Goal: Communication & Community: Answer question/provide support

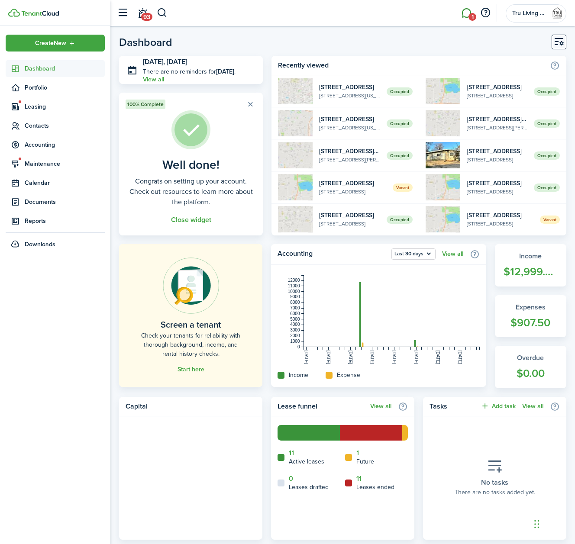
click at [465, 14] on link "1" at bounding box center [466, 13] width 16 height 22
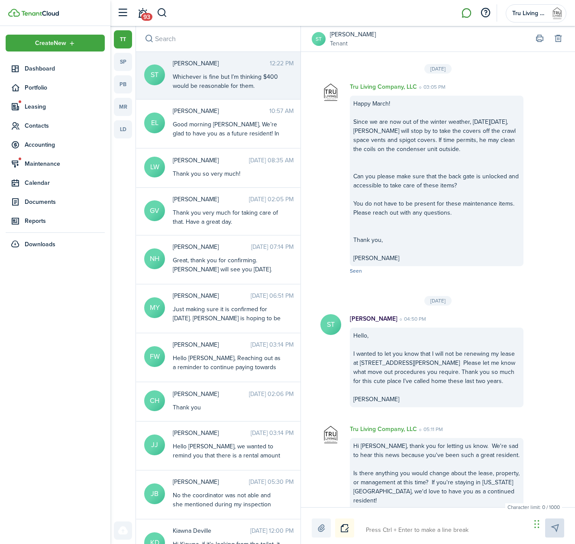
scroll to position [1672, 0]
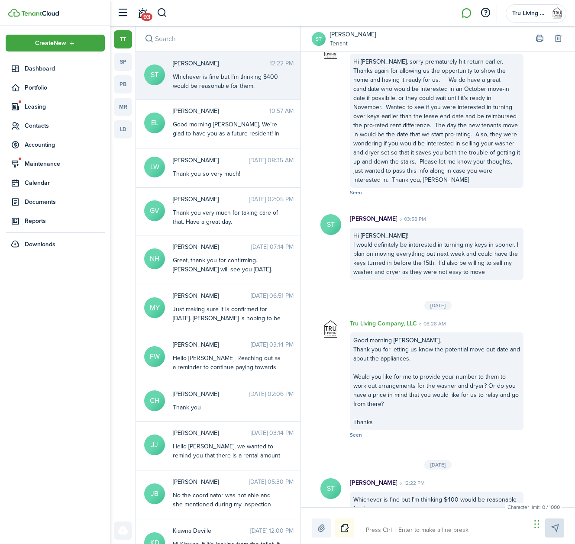
click at [391, 531] on textarea at bounding box center [445, 530] width 165 height 15
type textarea "H"
type textarea "Hi"
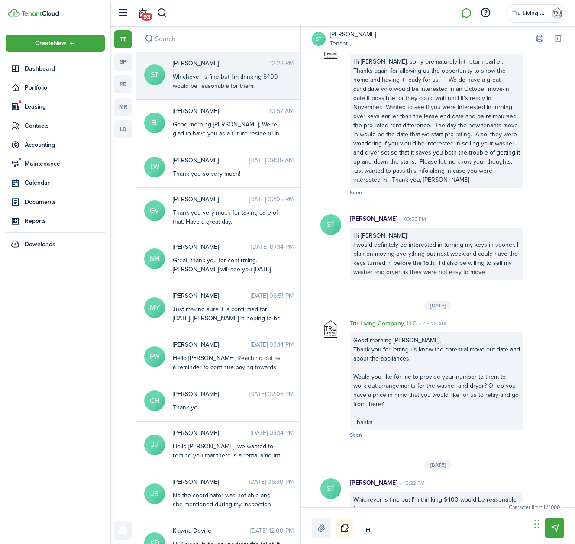
type textarea "Hi"
type textarea "Hi S"
type textarea "Hi Sa"
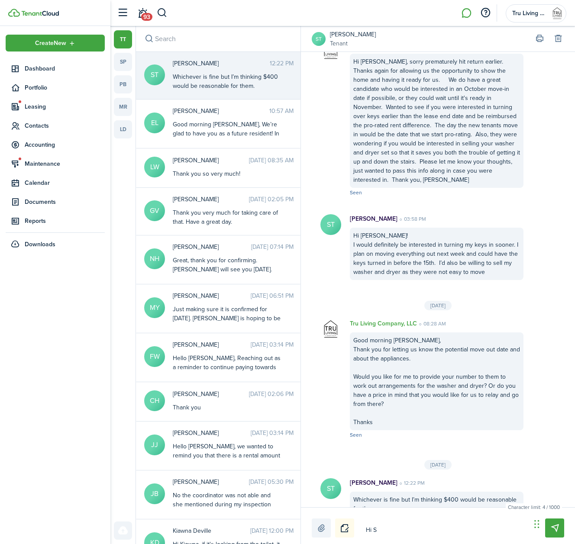
type textarea "Hi Sa"
type textarea "Hi Sar"
type textarea "Hi [PERSON_NAME]"
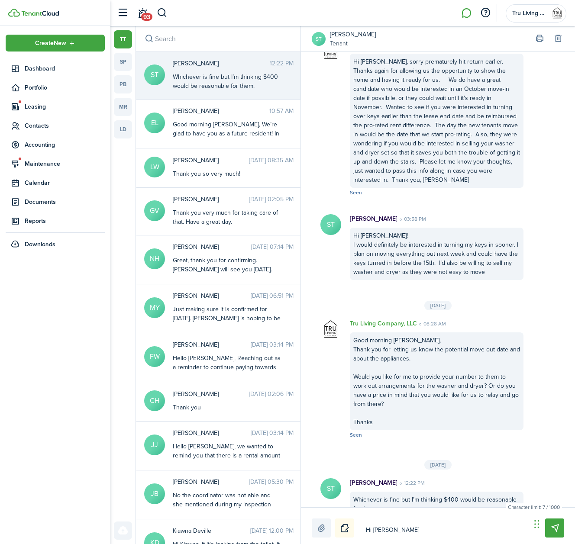
type textarea "Hi [PERSON_NAME],"
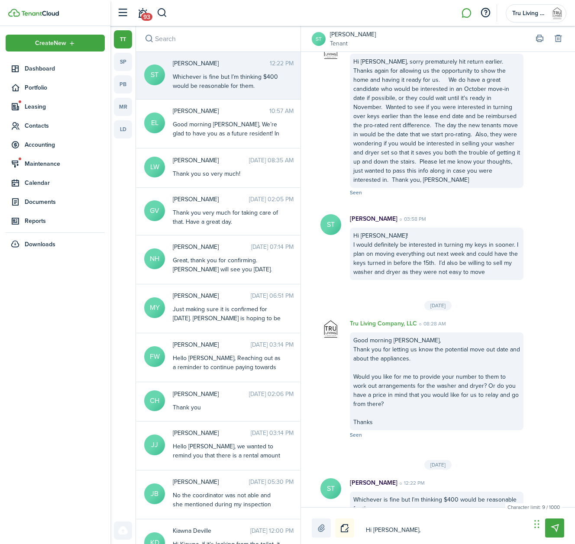
type textarea "Hi [PERSON_NAME],"
type textarea "Hi [PERSON_NAME]"
type textarea "Hi Sar"
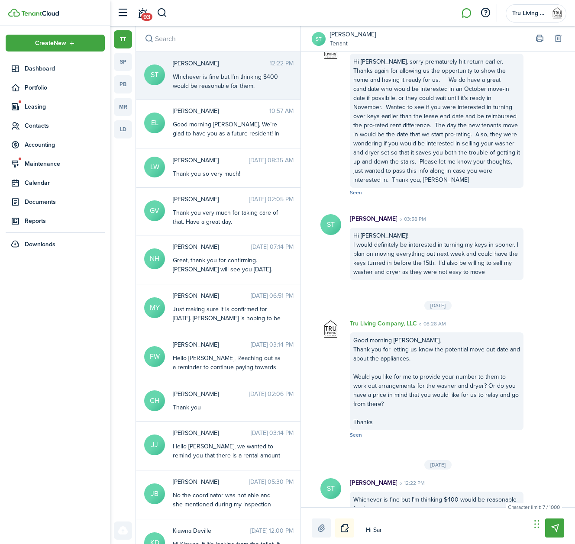
type textarea "Hi Sa"
type textarea "Hi S"
type textarea "Hi"
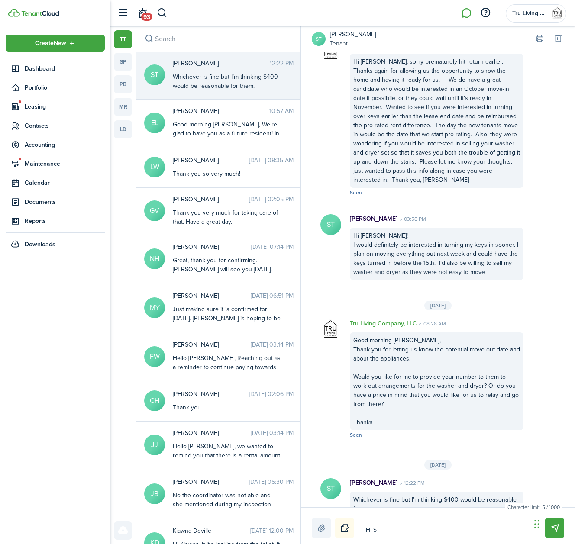
type textarea "Hi"
type textarea "H"
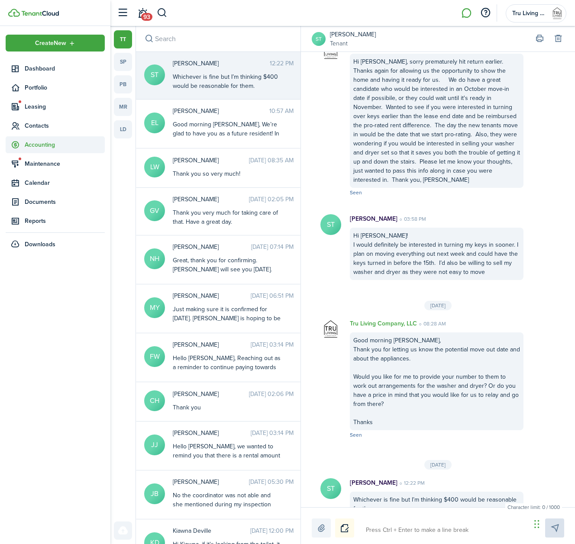
click at [39, 145] on span "Accounting" at bounding box center [65, 144] width 80 height 9
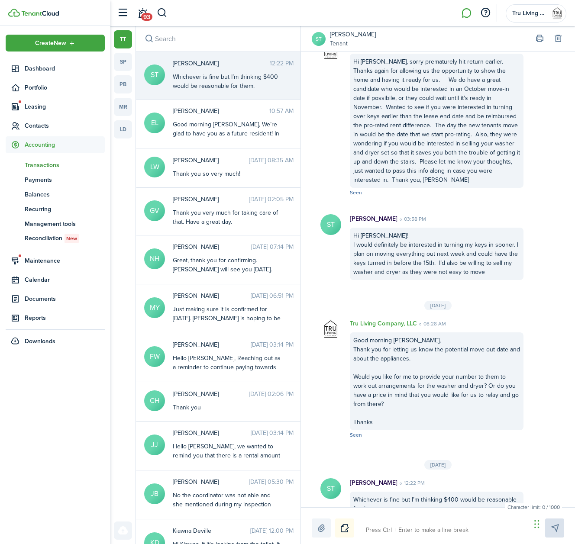
click at [48, 166] on span "Transactions" at bounding box center [65, 165] width 80 height 9
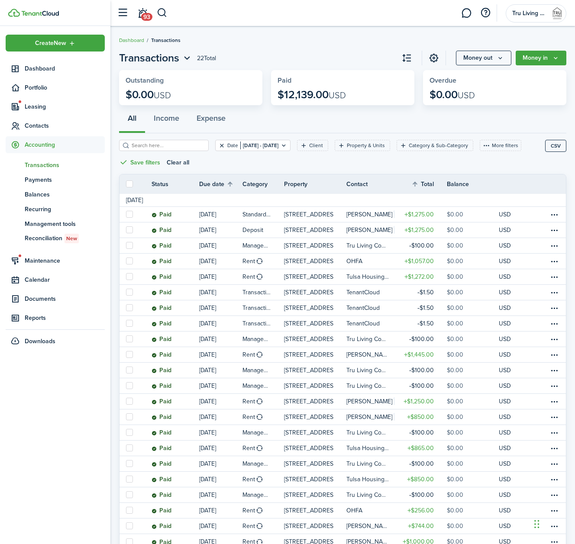
click at [225, 144] on button "Clear filter" at bounding box center [221, 145] width 7 height 7
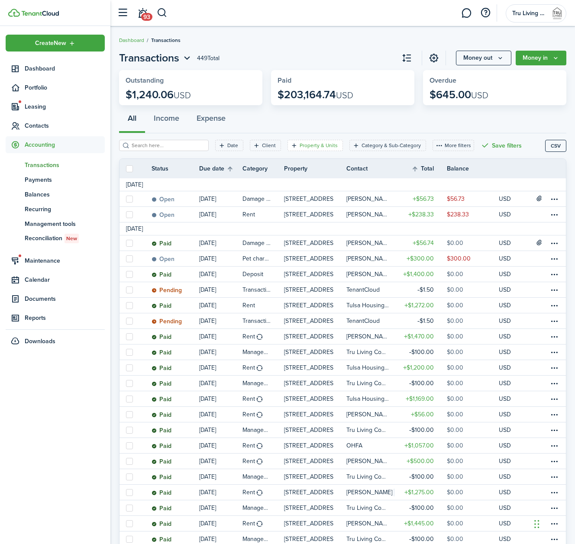
click at [320, 143] on filter-tag-label "Property & Units" at bounding box center [319, 146] width 38 height 8
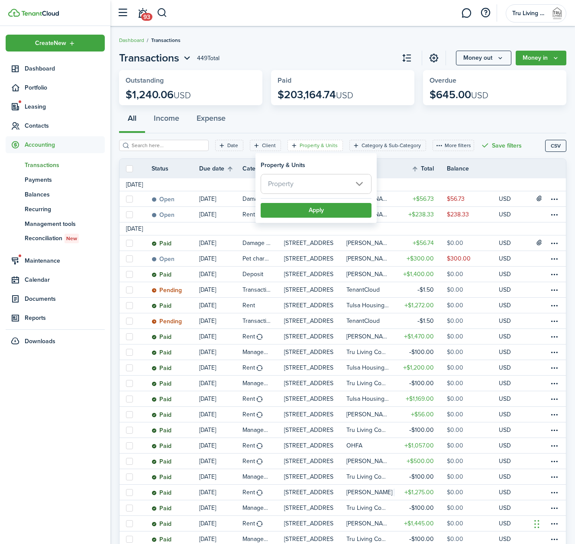
click at [312, 182] on span "Property" at bounding box center [316, 184] width 110 height 19
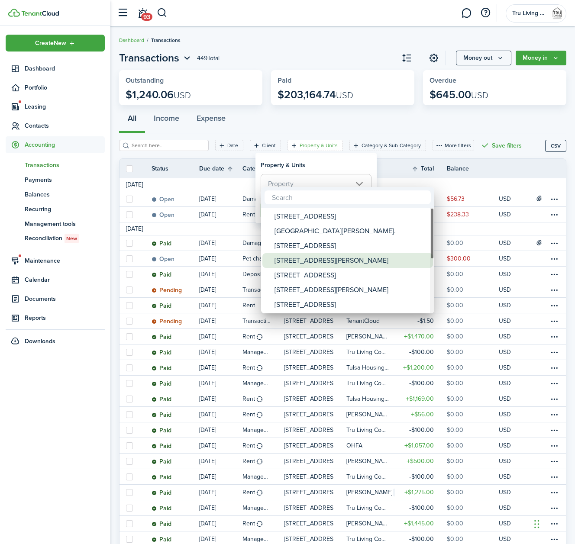
click at [294, 258] on div "[STREET_ADDRESS][PERSON_NAME]" at bounding box center [351, 260] width 153 height 15
type input "[STREET_ADDRESS][PERSON_NAME]"
click at [326, 168] on div at bounding box center [288, 272] width 714 height 683
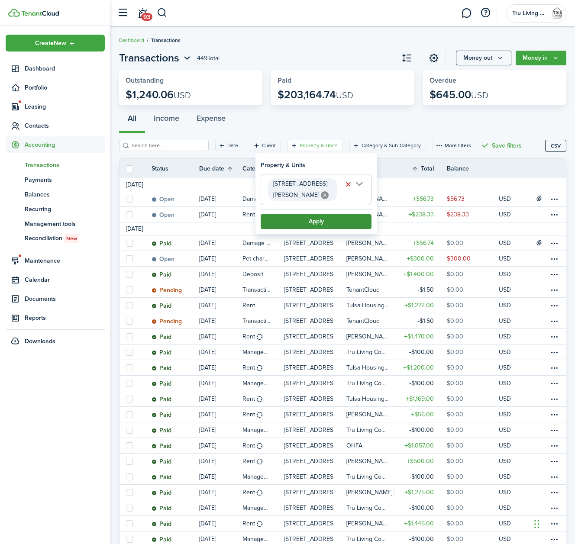
click at [306, 214] on button "Apply" at bounding box center [316, 221] width 111 height 15
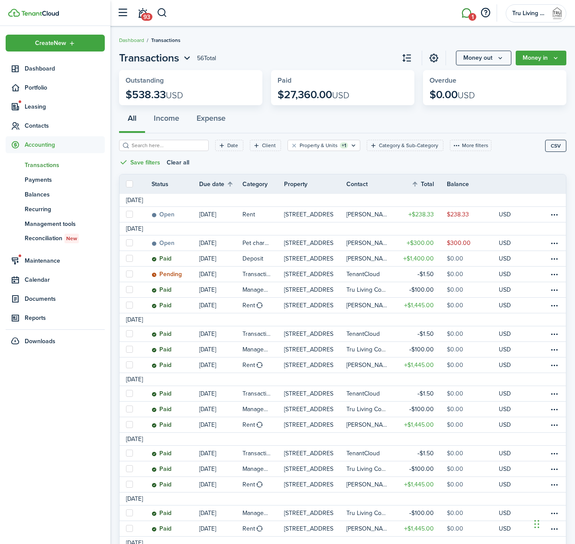
click at [472, 18] on span "1" at bounding box center [473, 17] width 8 height 8
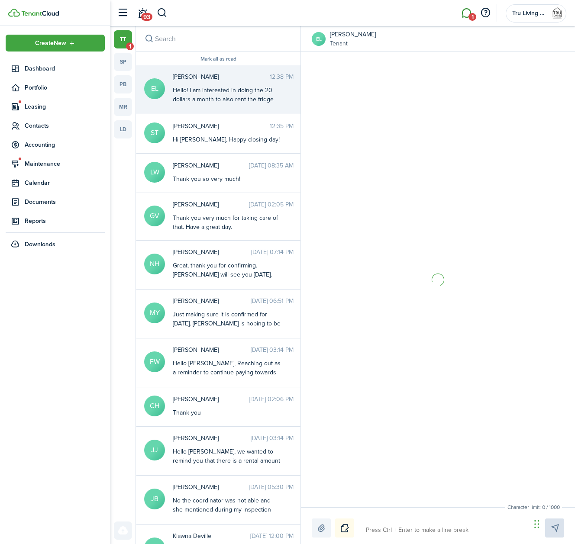
scroll to position [573, 0]
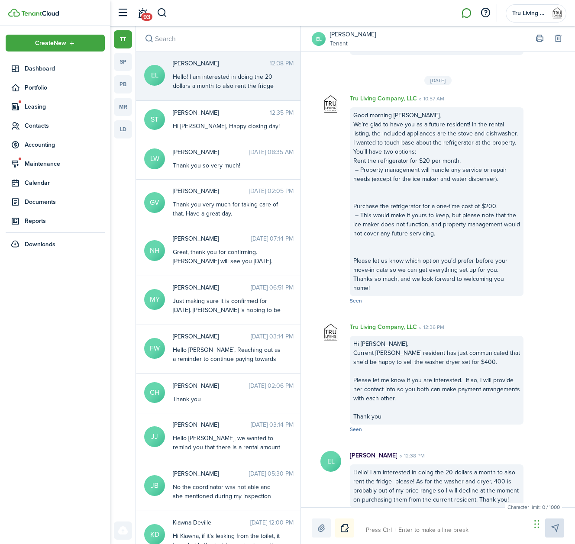
click at [232, 86] on div "Hello! I am interested in doing the 20 dollars a month to also rent the fridge …" at bounding box center [227, 104] width 108 height 64
click at [430, 525] on textarea at bounding box center [445, 530] width 165 height 15
type textarea "O"
type textarea "Ok"
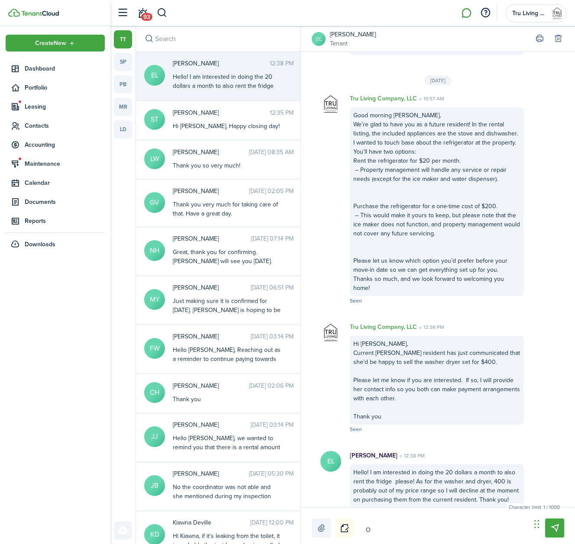
type textarea "Ok"
type textarea "Oka"
type textarea "Okay"
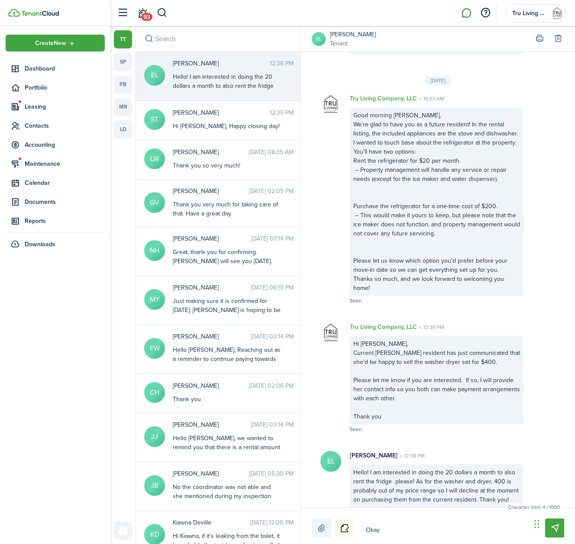
type textarea "Oka"
type textarea "Ok"
type textarea "O"
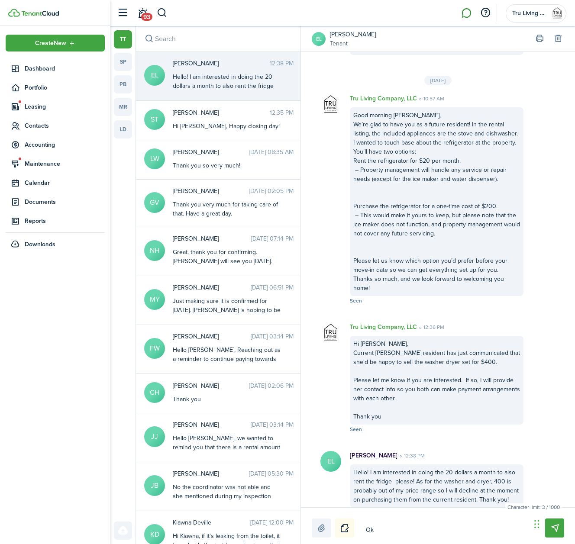
type textarea "O"
